Goal: Information Seeking & Learning: Learn about a topic

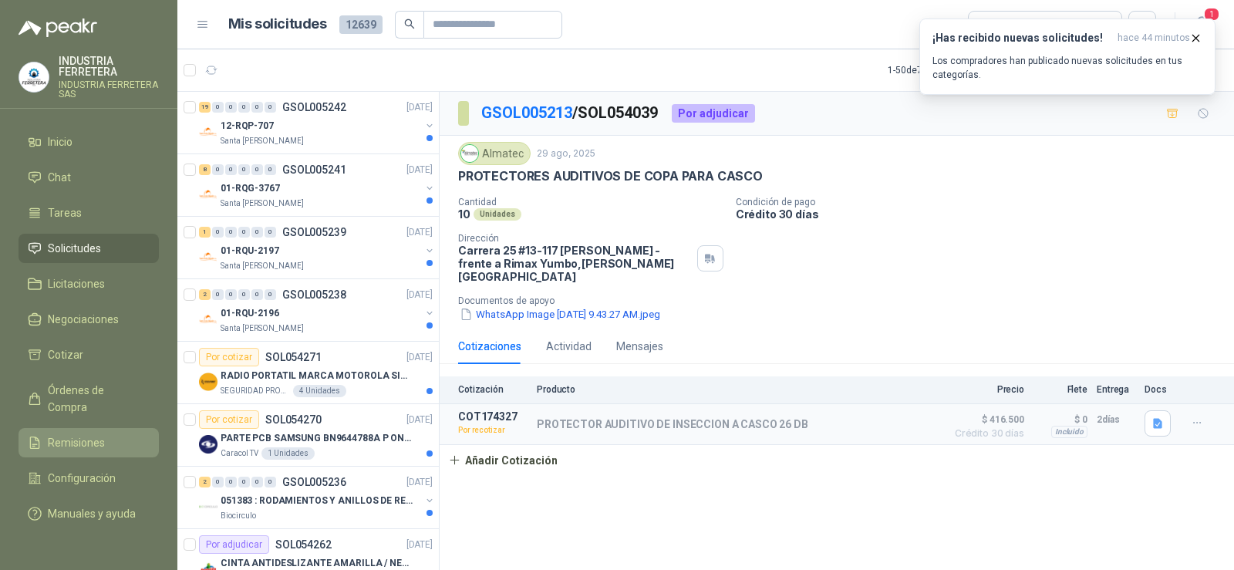
click at [85, 434] on span "Remisiones" at bounding box center [76, 442] width 57 height 17
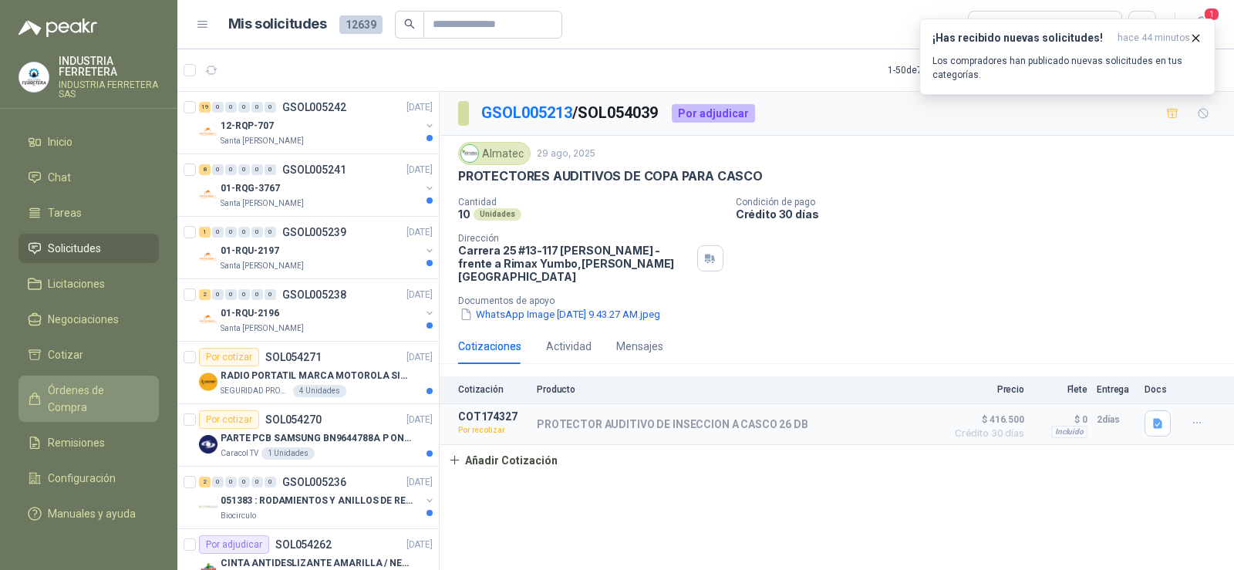
click at [73, 386] on span "Órdenes de Compra" at bounding box center [96, 399] width 96 height 34
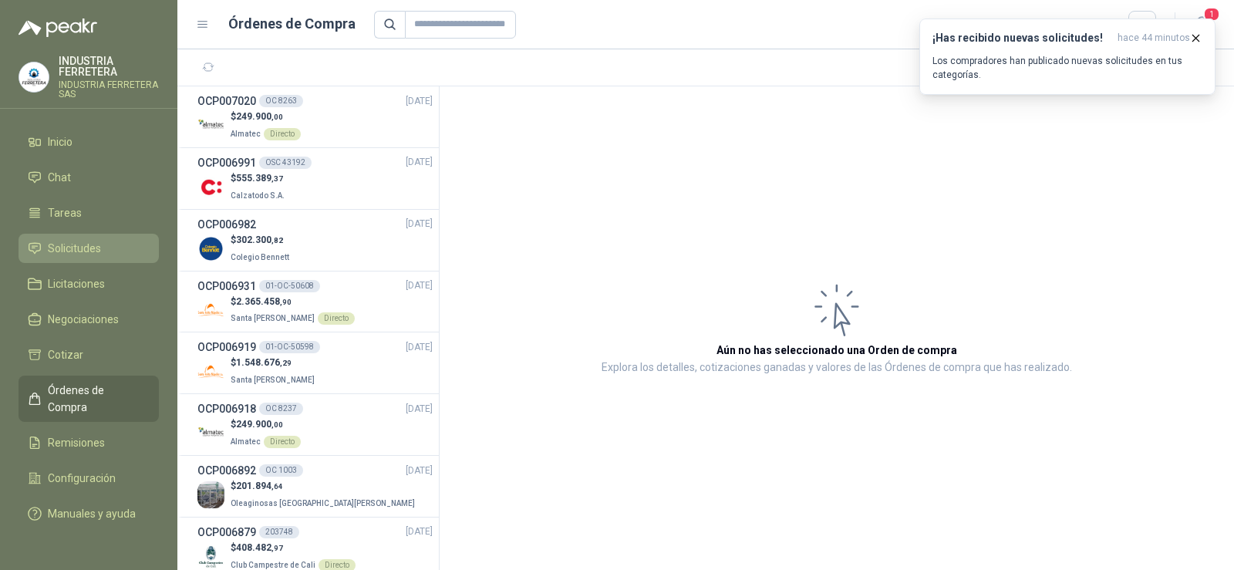
click at [69, 259] on link "Solicitudes" at bounding box center [89, 248] width 140 height 29
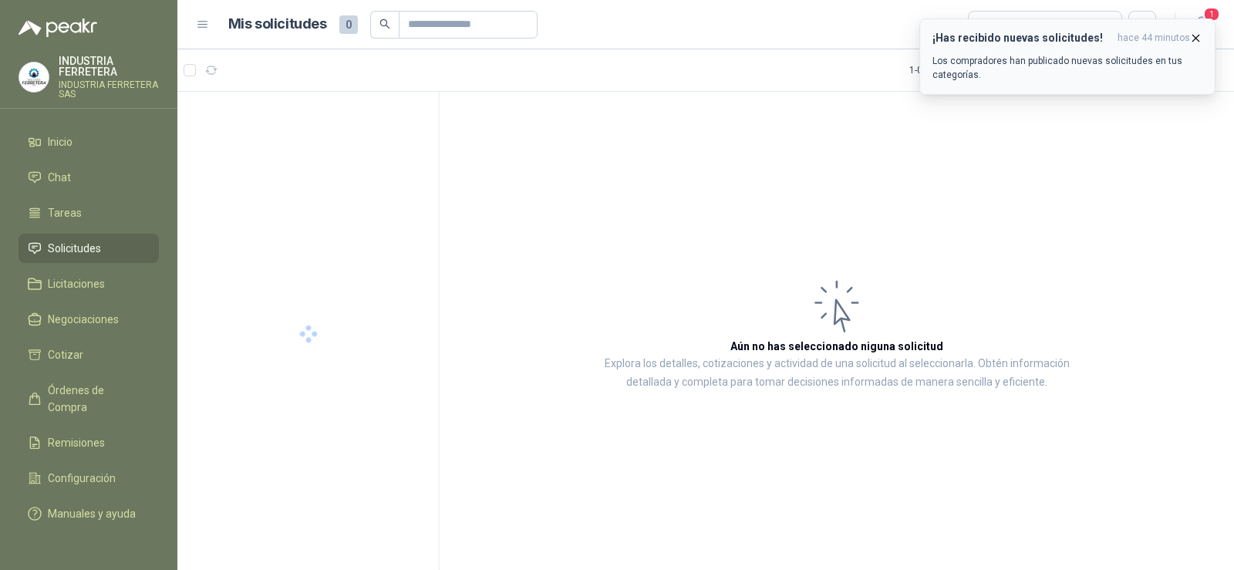
click at [1148, 71] on p "Los compradores han publicado nuevas solicitudes en tus categorías." at bounding box center [1068, 68] width 270 height 28
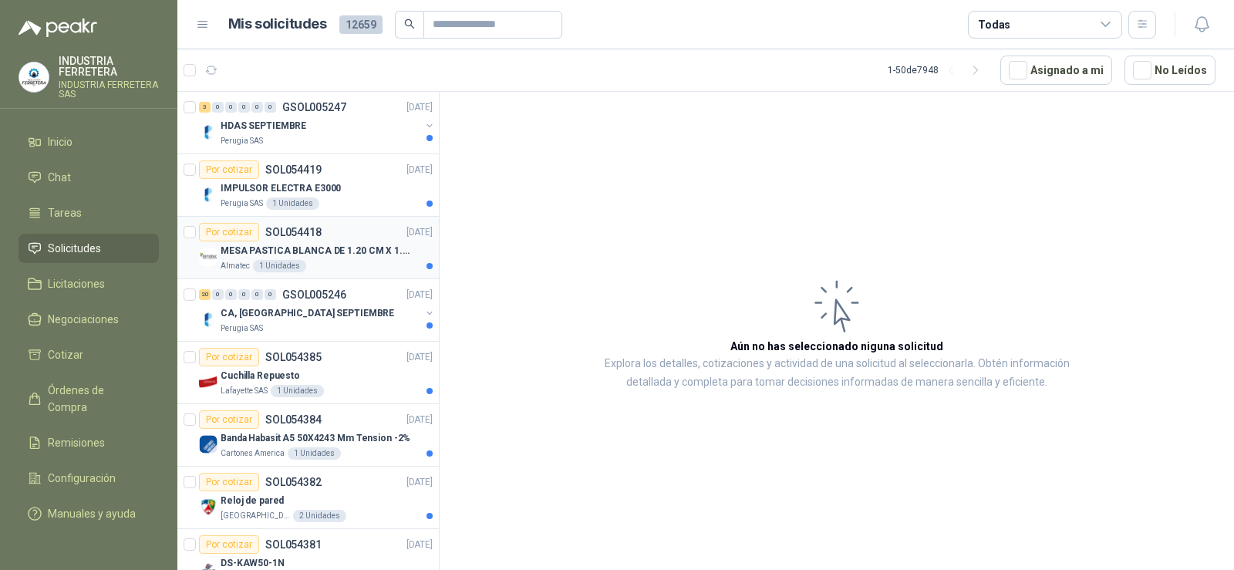
click at [326, 248] on p "MESA PASTICA BLANCA DE 1.20 CM X 1.20 CM" at bounding box center [317, 251] width 192 height 15
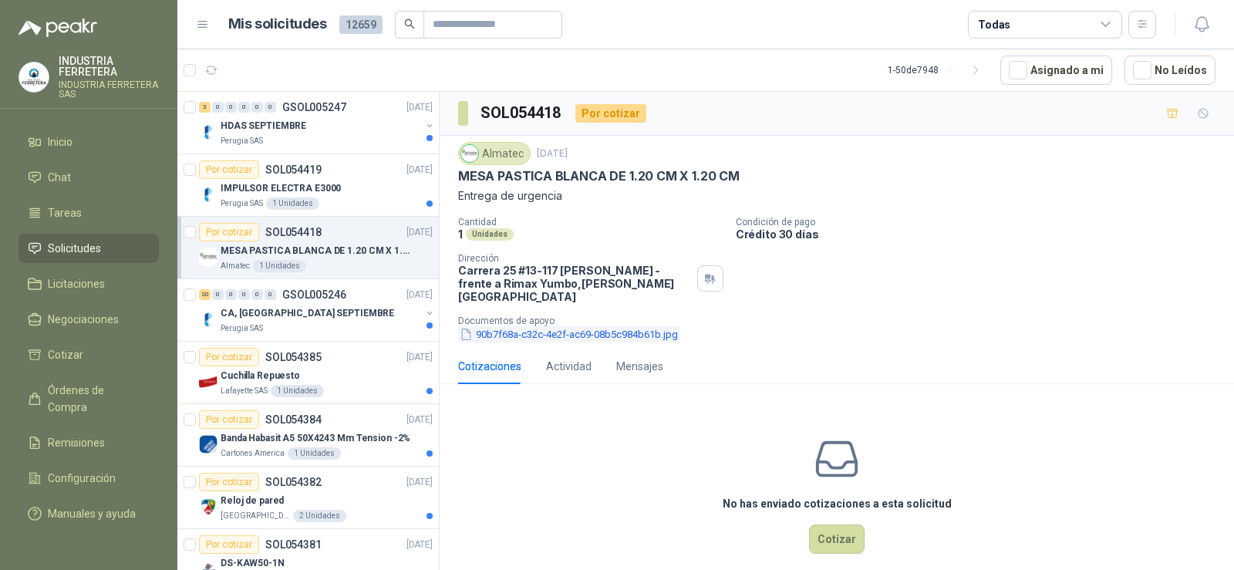
click at [549, 326] on button "90b7f68a-c32c-4e2f-ac69-08b5c984b61b.jpg" at bounding box center [568, 334] width 221 height 16
click at [528, 174] on p "MESA PASTICA BLANCA DE 1.20 CM X 1.20 CM" at bounding box center [599, 176] width 282 height 16
copy p "MESA PASTICA BLANCA DE 1.20 CM X 1.20 CM"
